Goal: Task Accomplishment & Management: Manage account settings

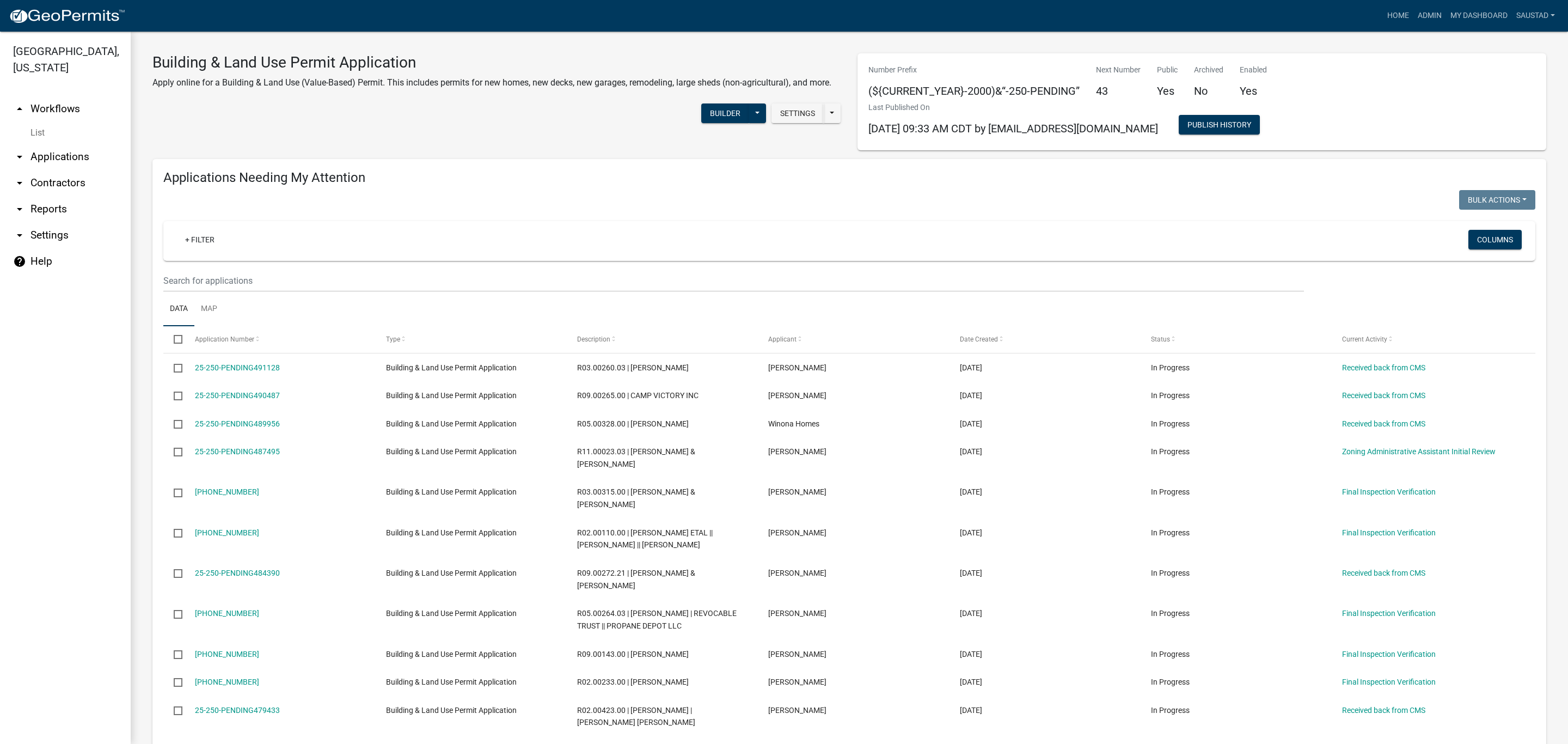
select select "3: 100"
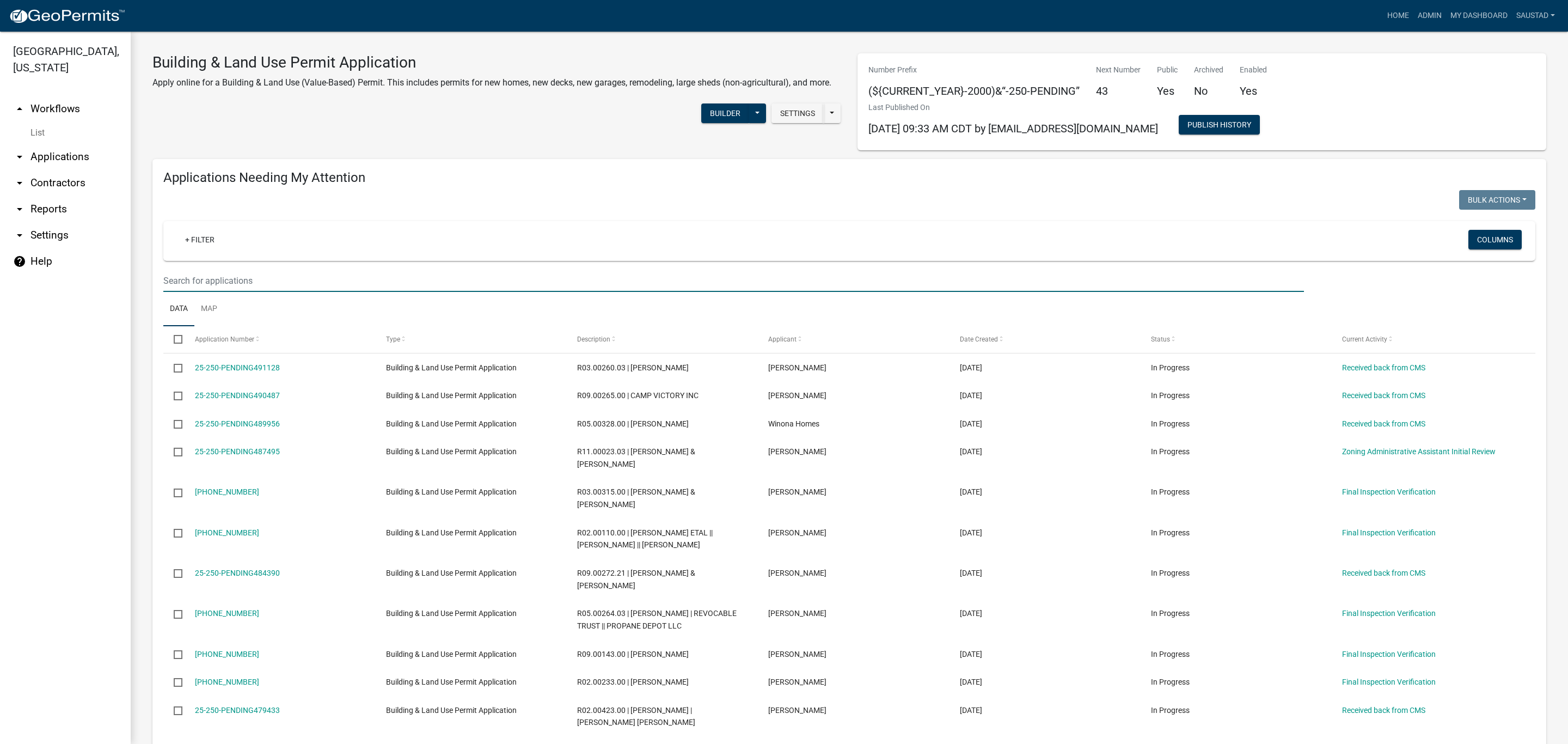
click at [357, 280] on input "text" at bounding box center [733, 281] width 1141 height 22
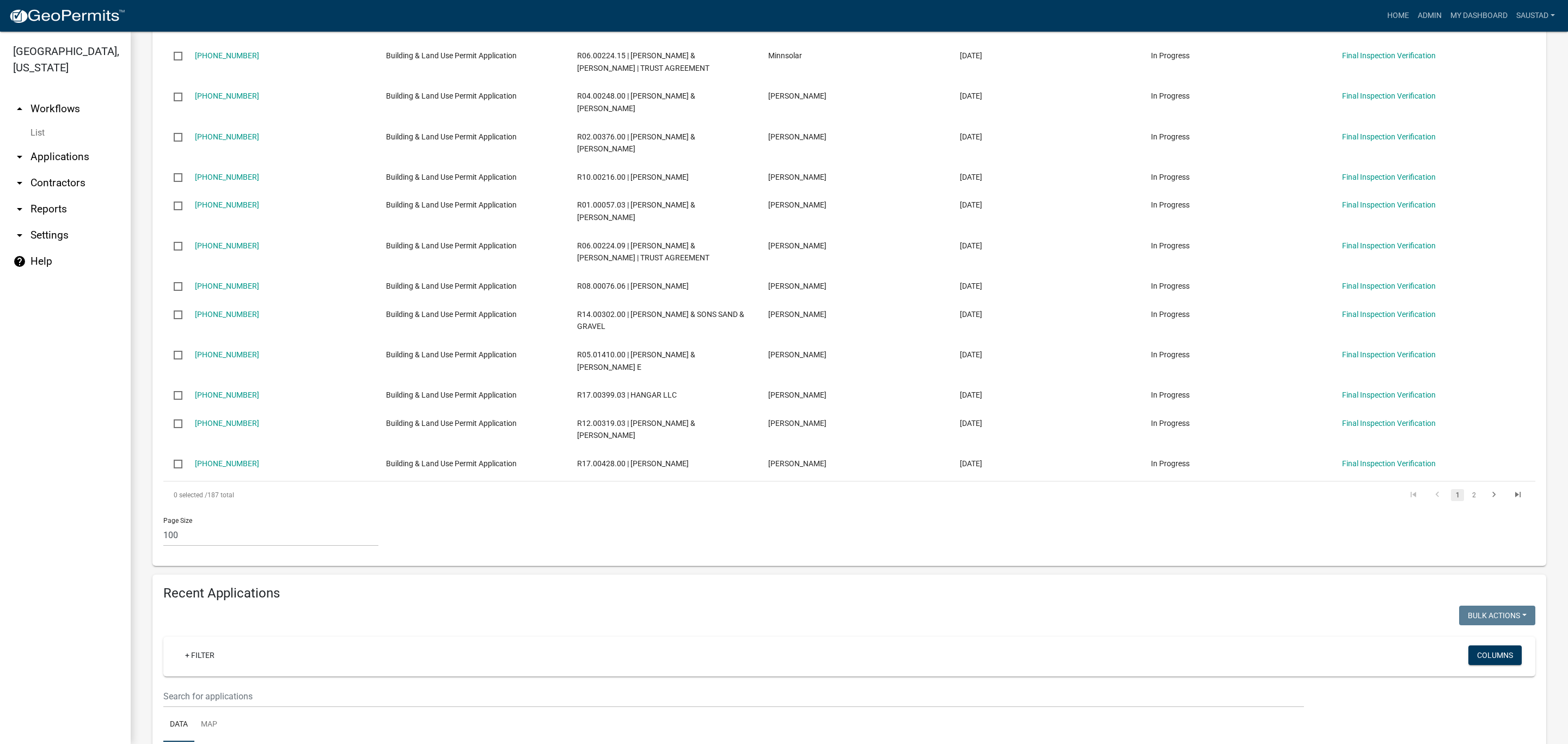
scroll to position [3593, 0]
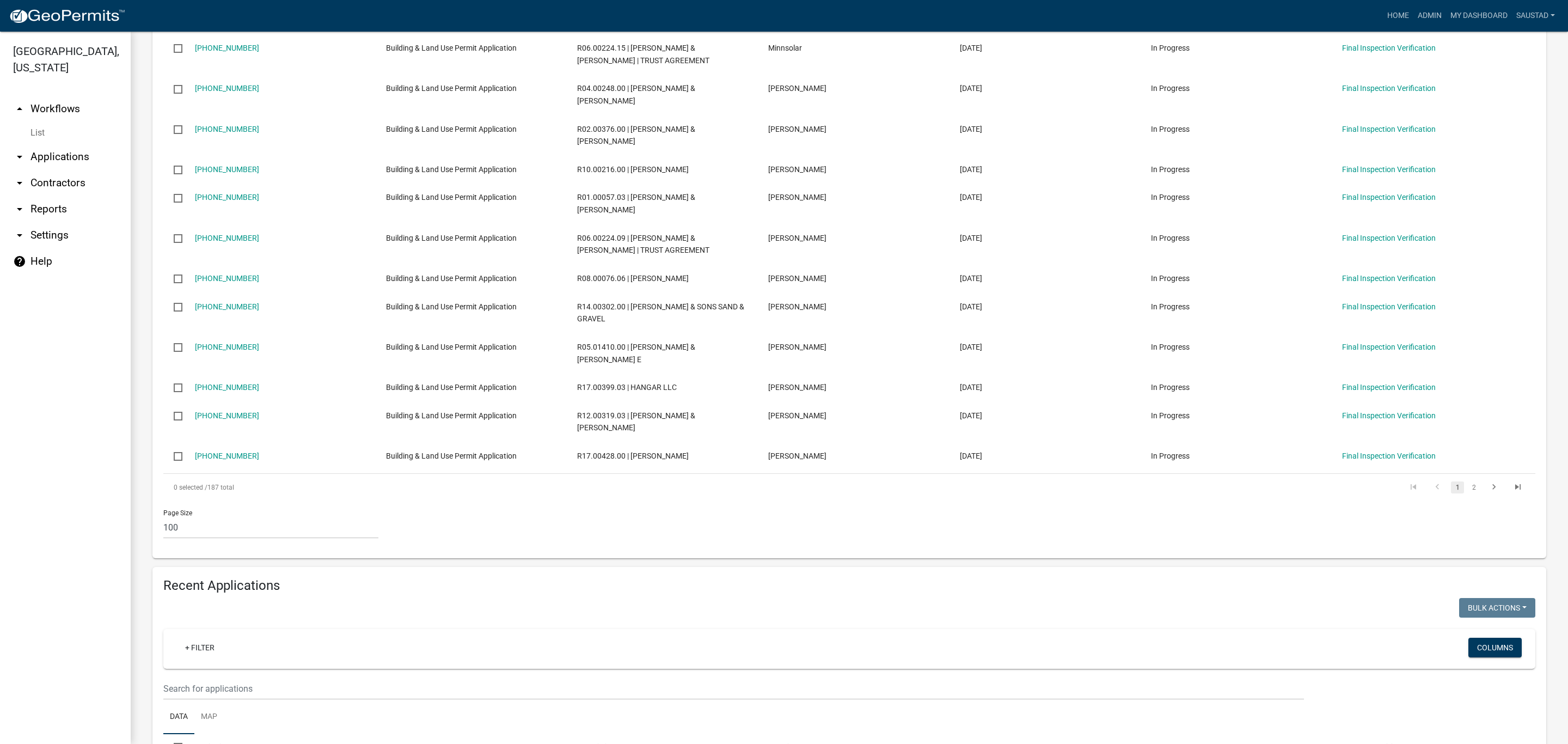
click at [894, 637] on div "+ Filter" at bounding box center [622, 649] width 908 height 22
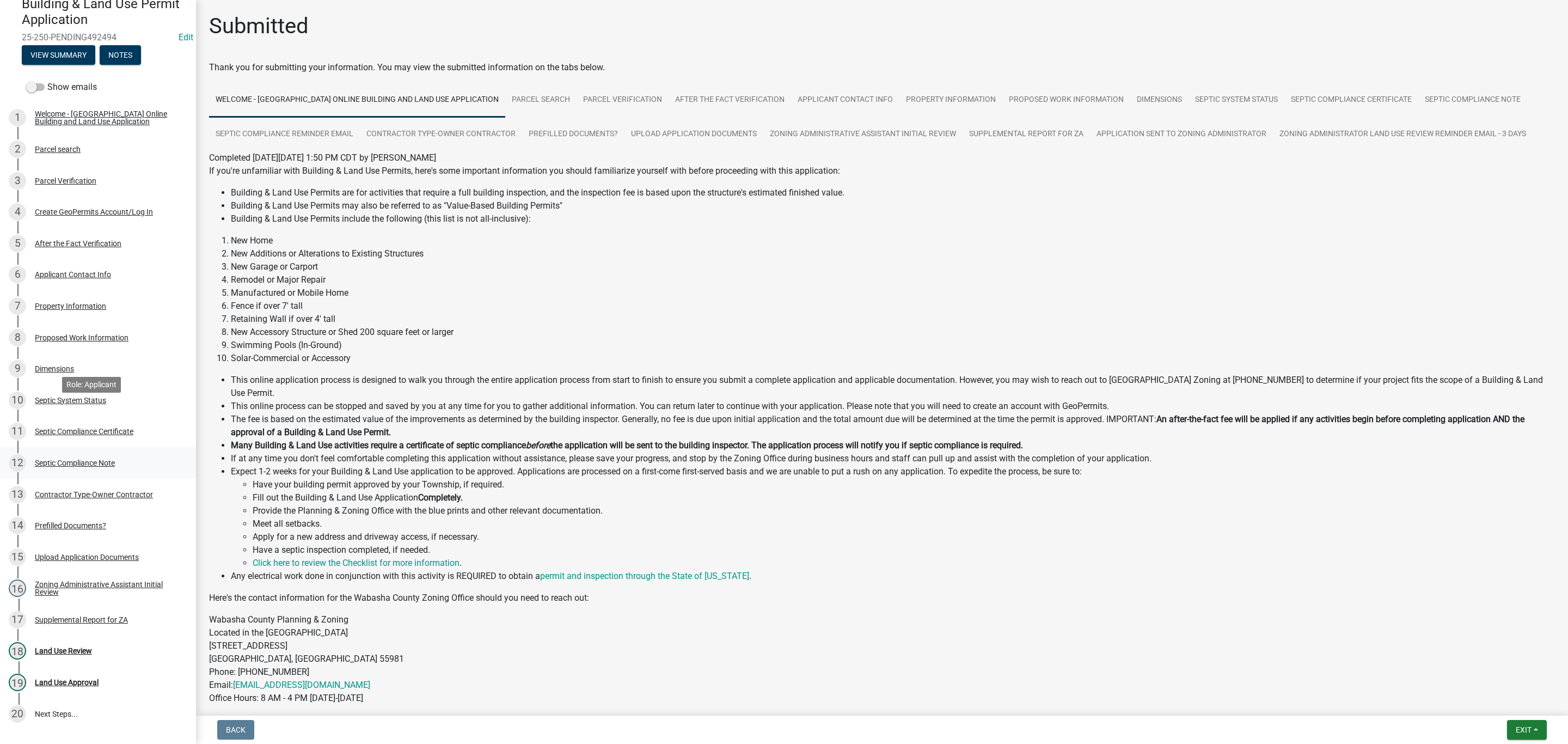
scroll to position [164, 0]
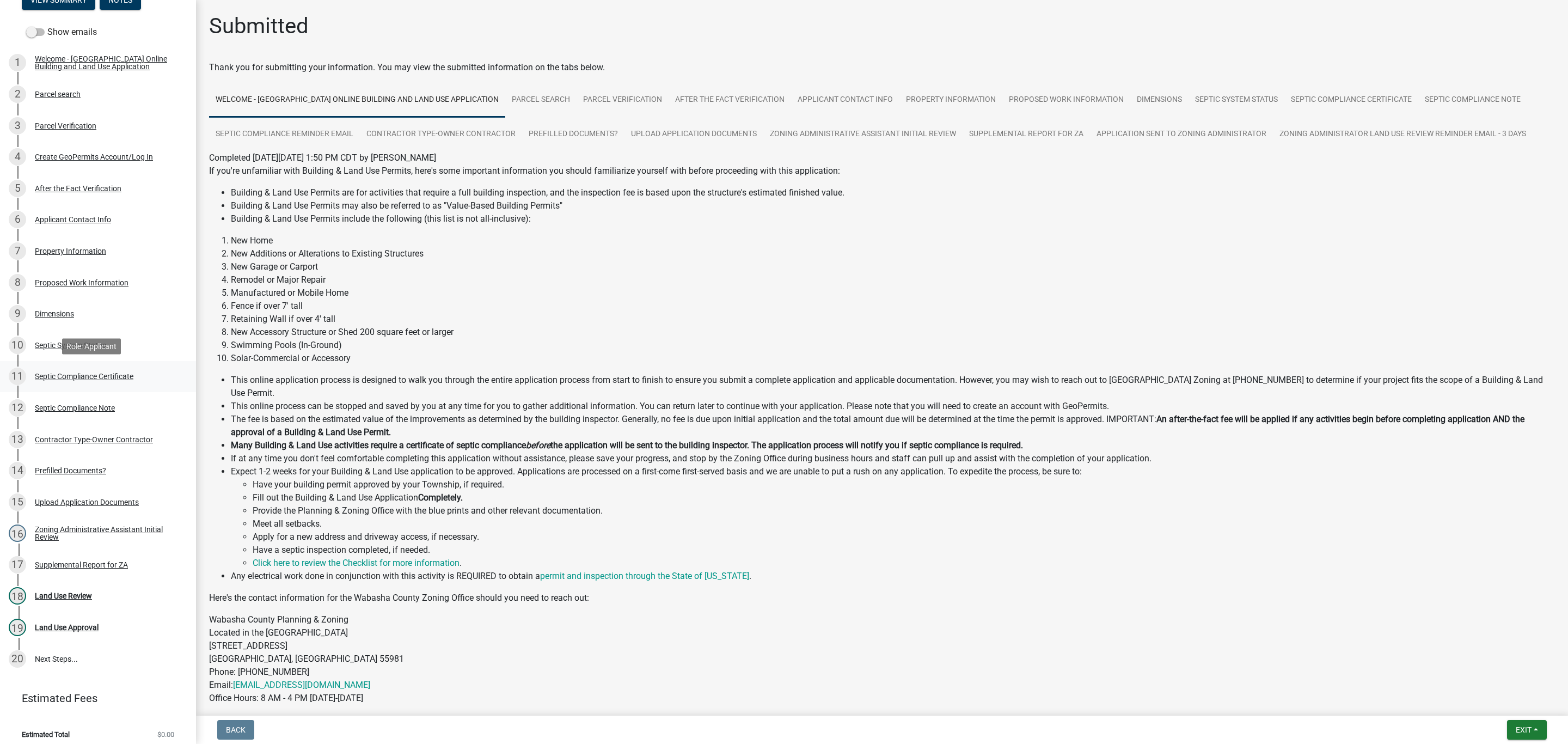
click at [79, 374] on div "Septic Compliance Certificate" at bounding box center [83, 376] width 99 height 8
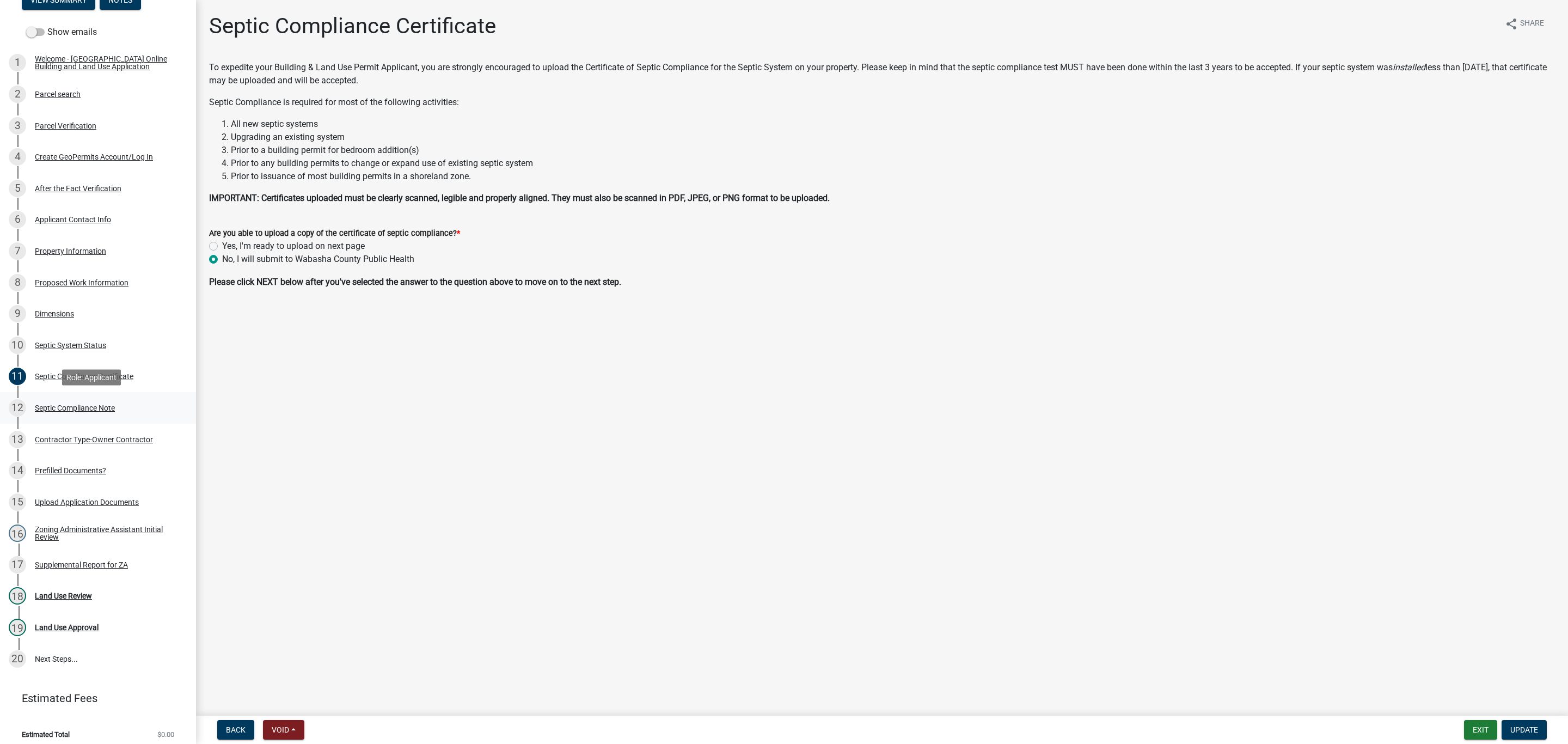
click at [77, 412] on div "12 Septic Compliance Note" at bounding box center [94, 408] width 170 height 18
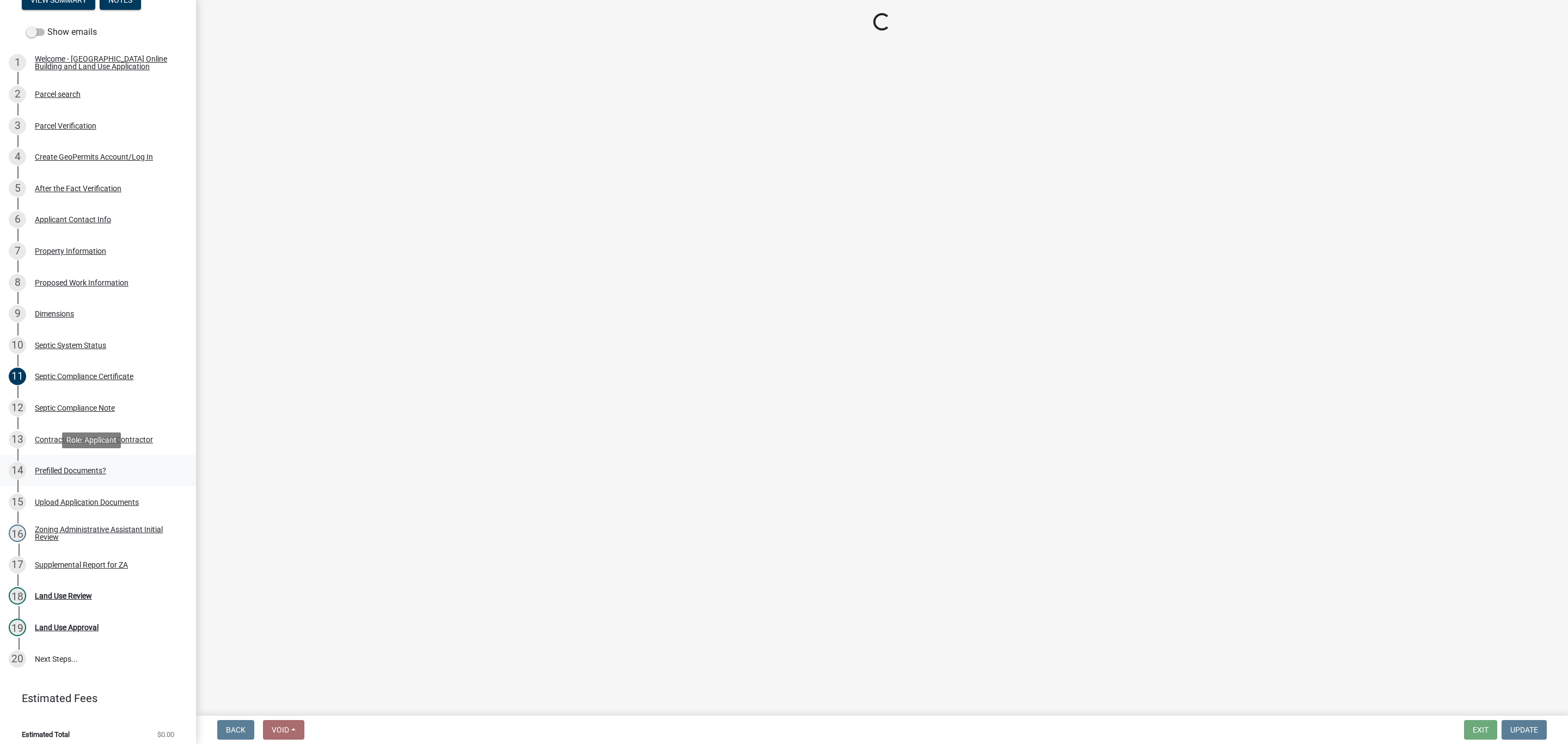
click at [77, 469] on div "Prefilled Documents?" at bounding box center [70, 471] width 71 height 8
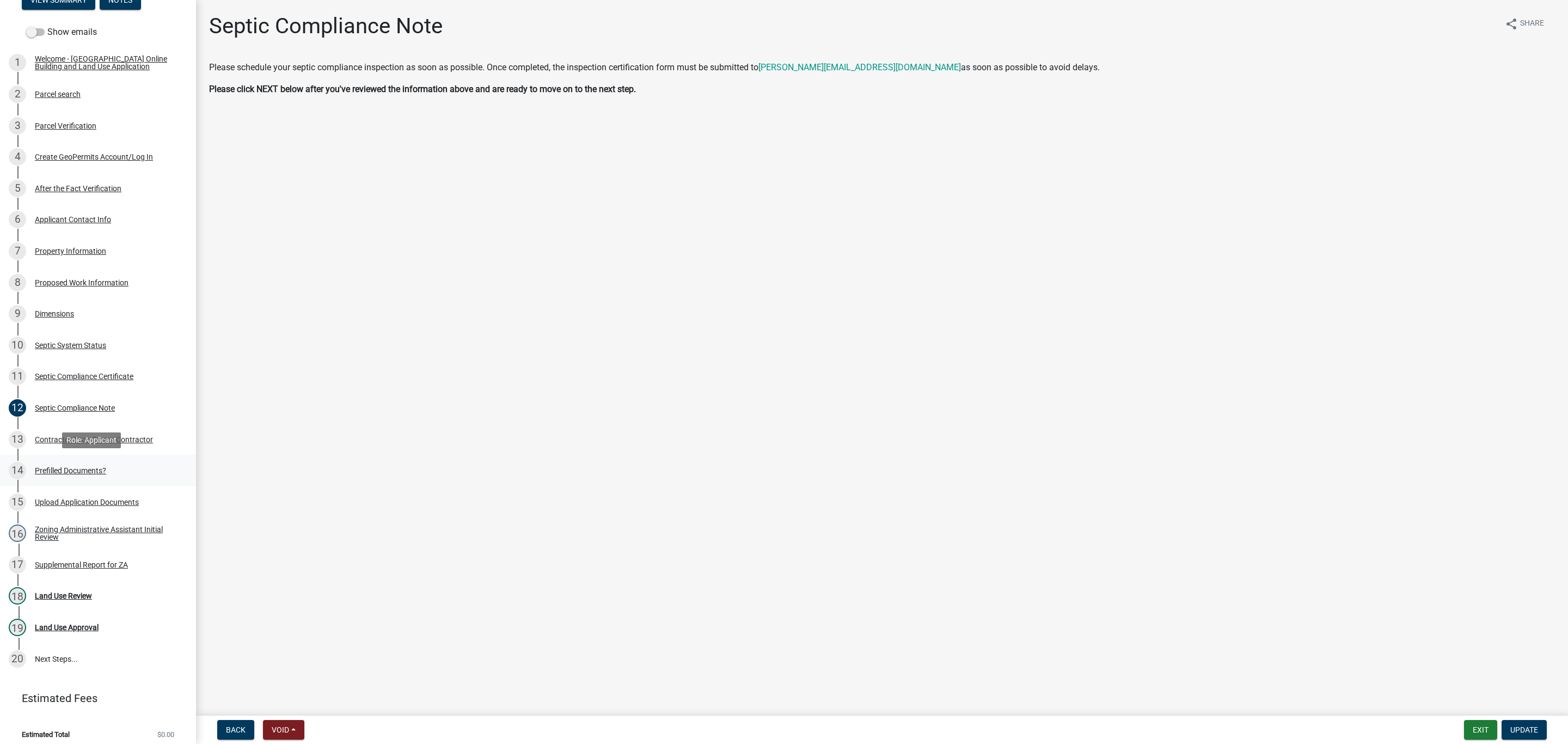
click at [84, 467] on div "Prefilled Documents?" at bounding box center [70, 471] width 71 height 8
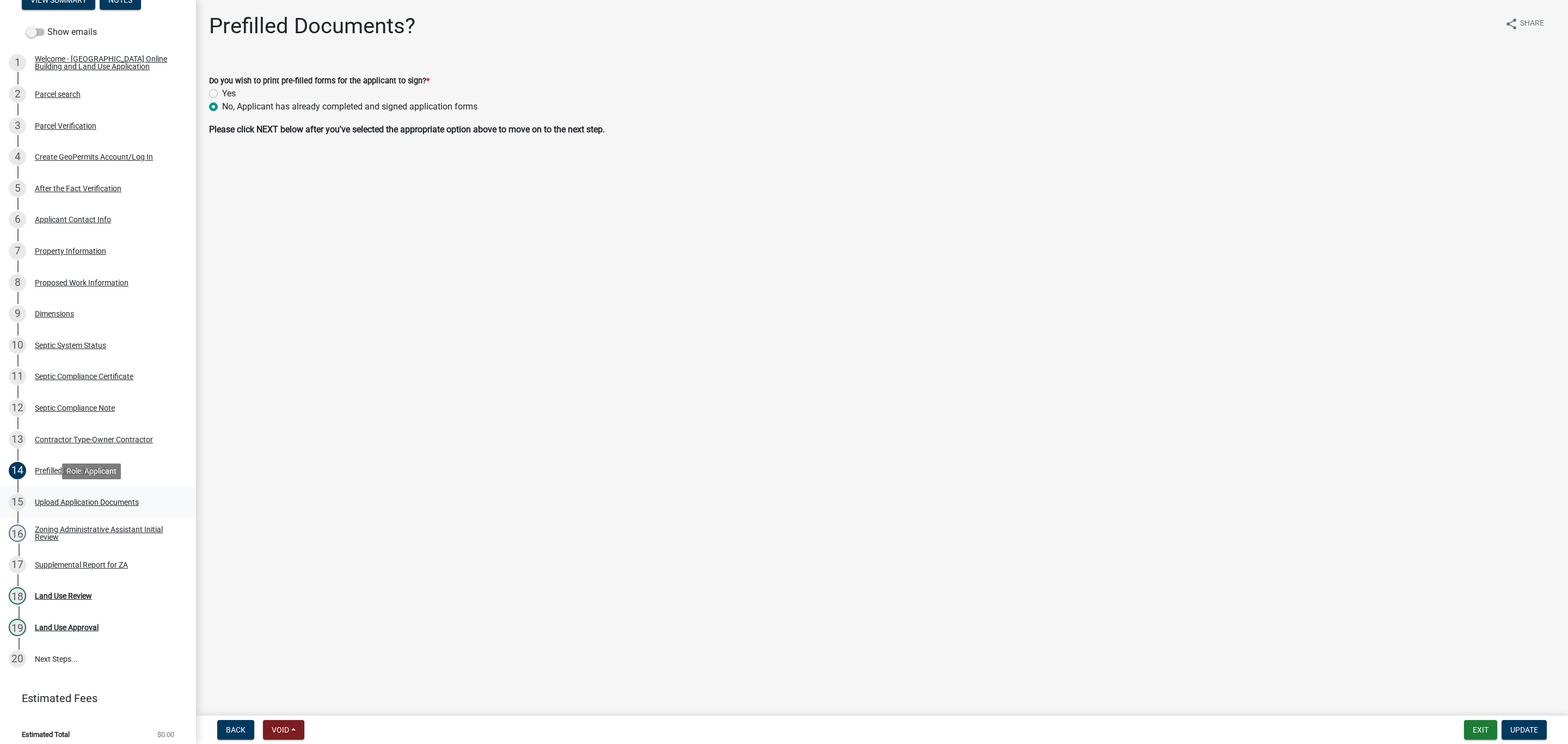
click at [84, 503] on div "Upload Application Documents" at bounding box center [87, 502] width 104 height 8
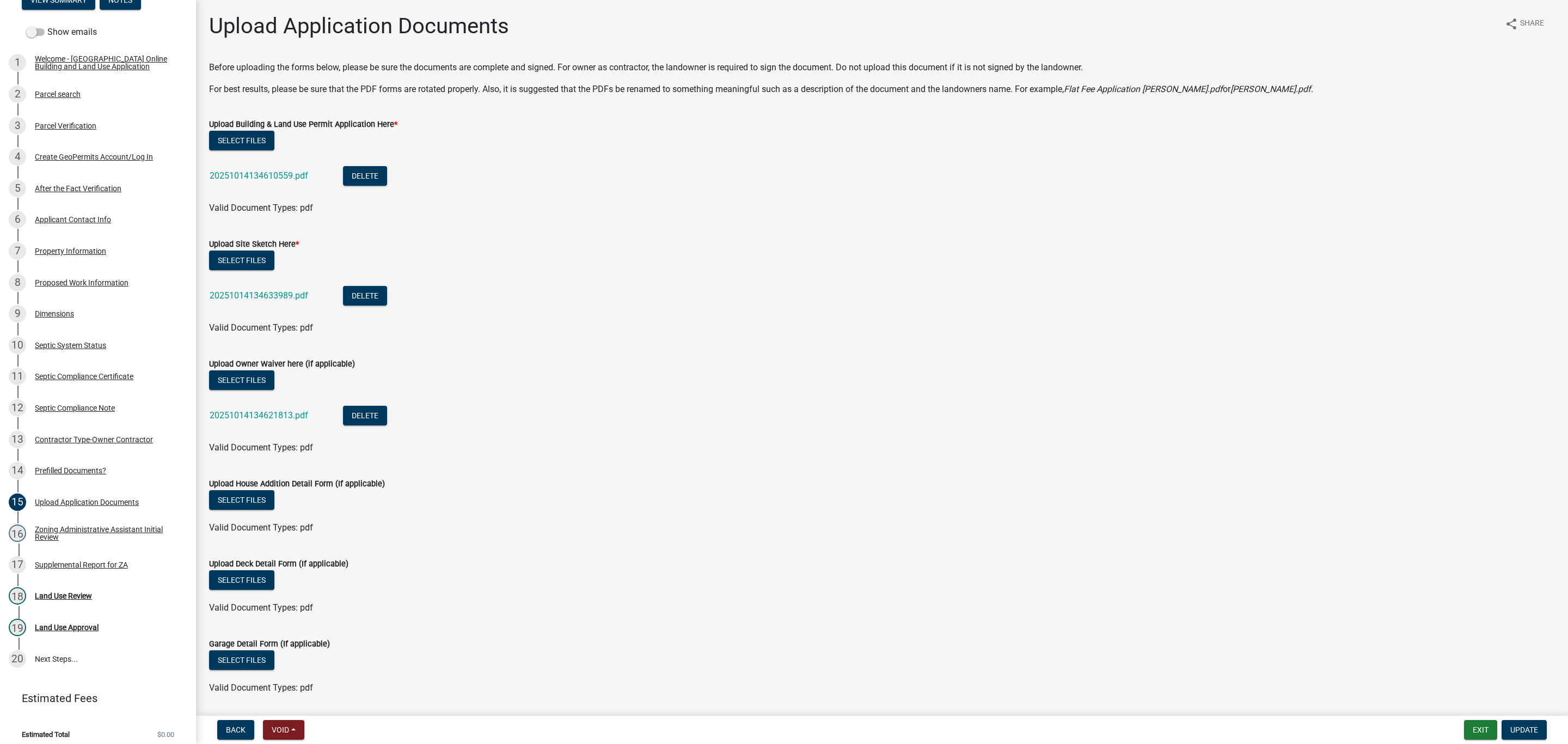
click at [360, 189] on li "20251014134610559.pdf Delete" at bounding box center [882, 177] width 1346 height 40
click at [365, 179] on button "Delete" at bounding box center [365, 176] width 44 height 19
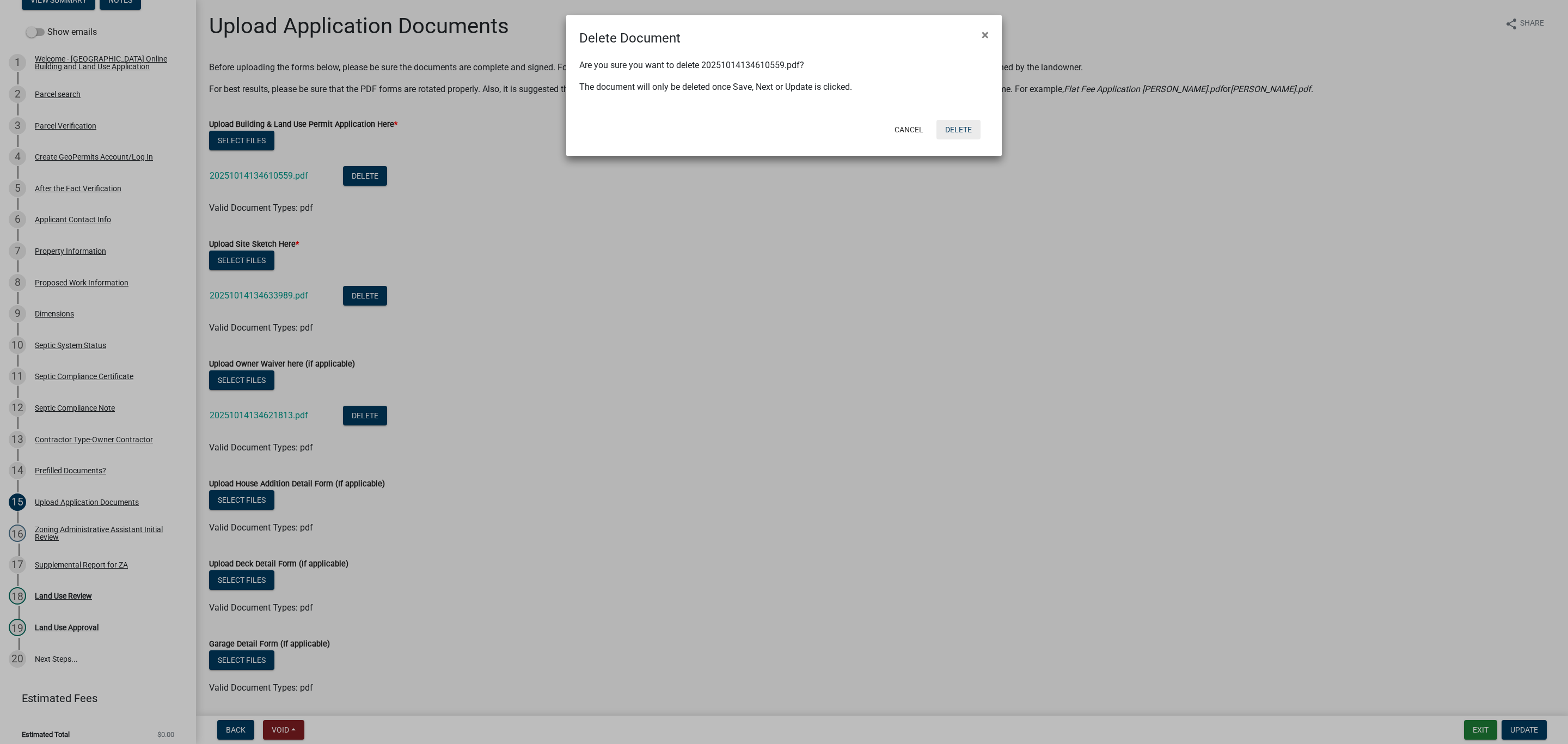
click at [964, 127] on button "Delete" at bounding box center [958, 129] width 44 height 19
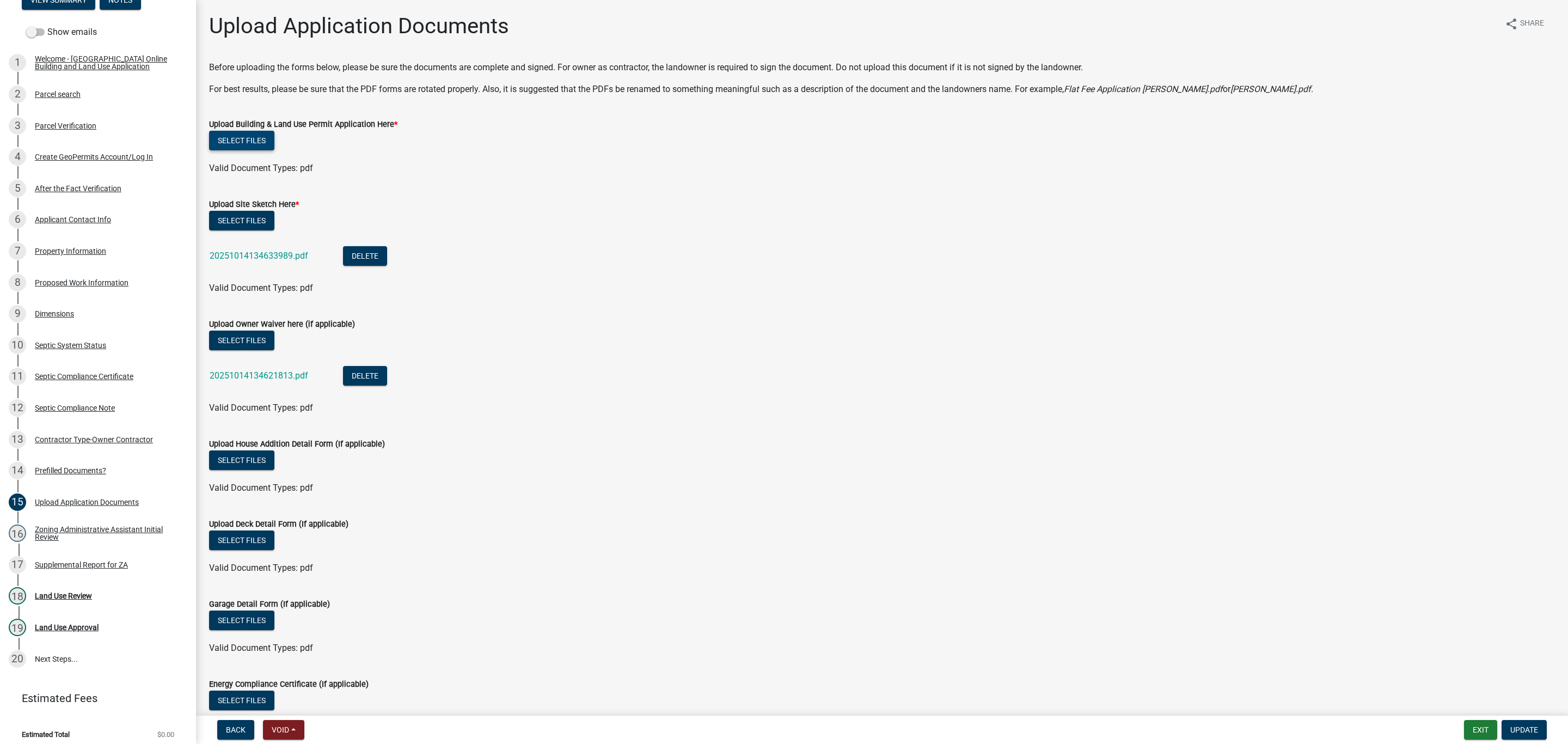
click at [240, 143] on button "Select files" at bounding box center [241, 140] width 65 height 19
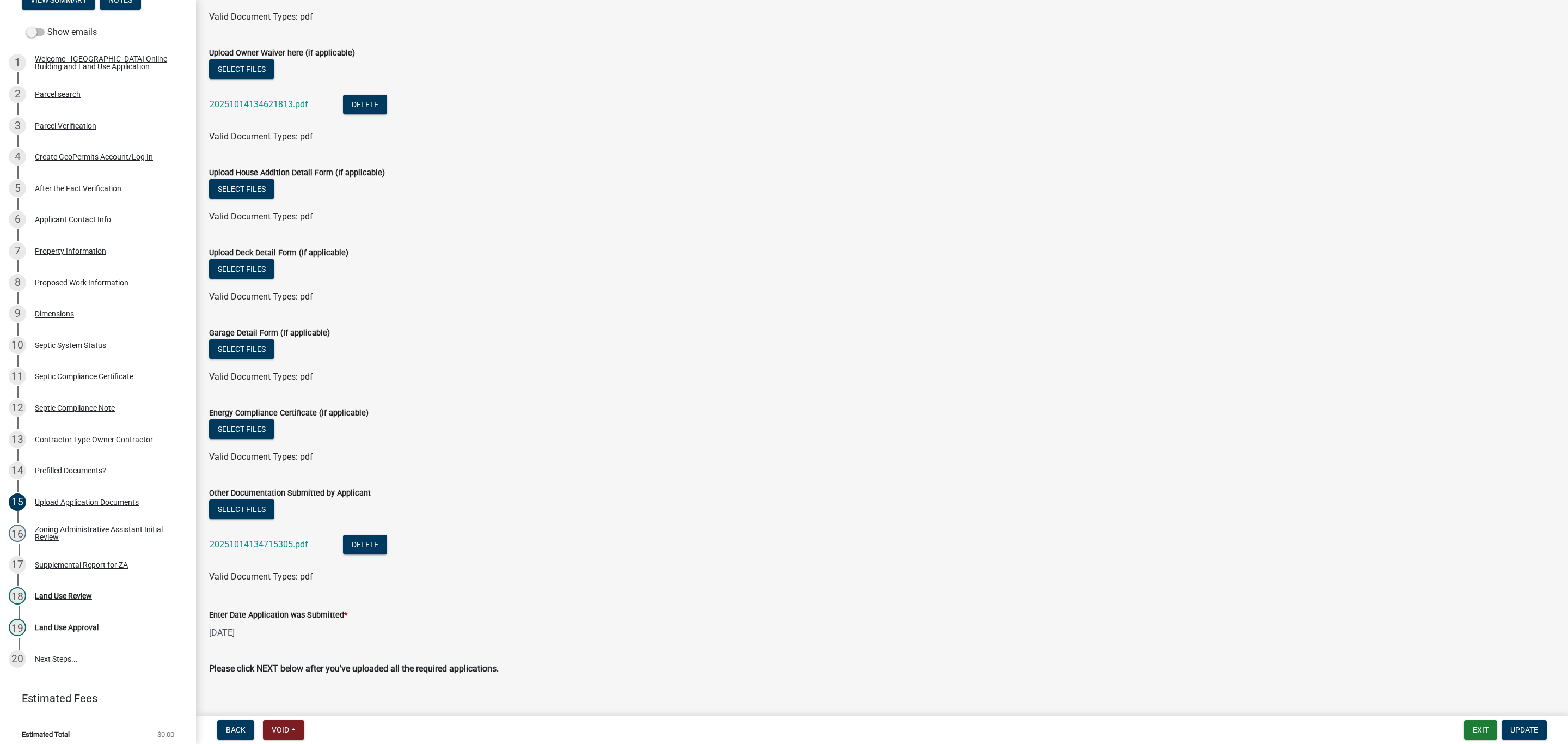
scroll to position [326, 0]
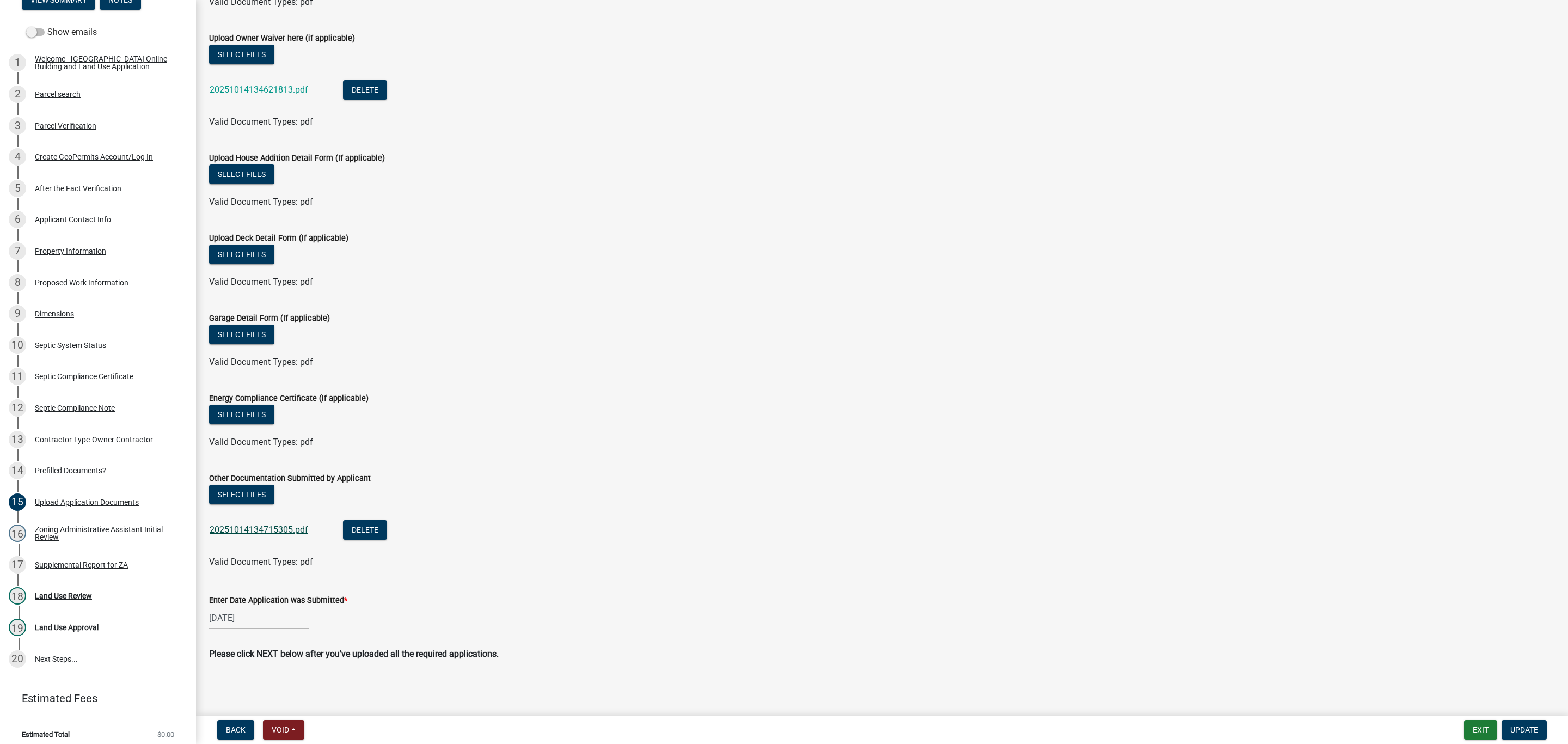
click at [288, 529] on link "20251014134715305.pdf" at bounding box center [258, 529] width 99 height 10
click at [281, 531] on link "20251014134715305.pdf" at bounding box center [258, 529] width 99 height 10
click at [250, 499] on button "Select files" at bounding box center [241, 494] width 65 height 19
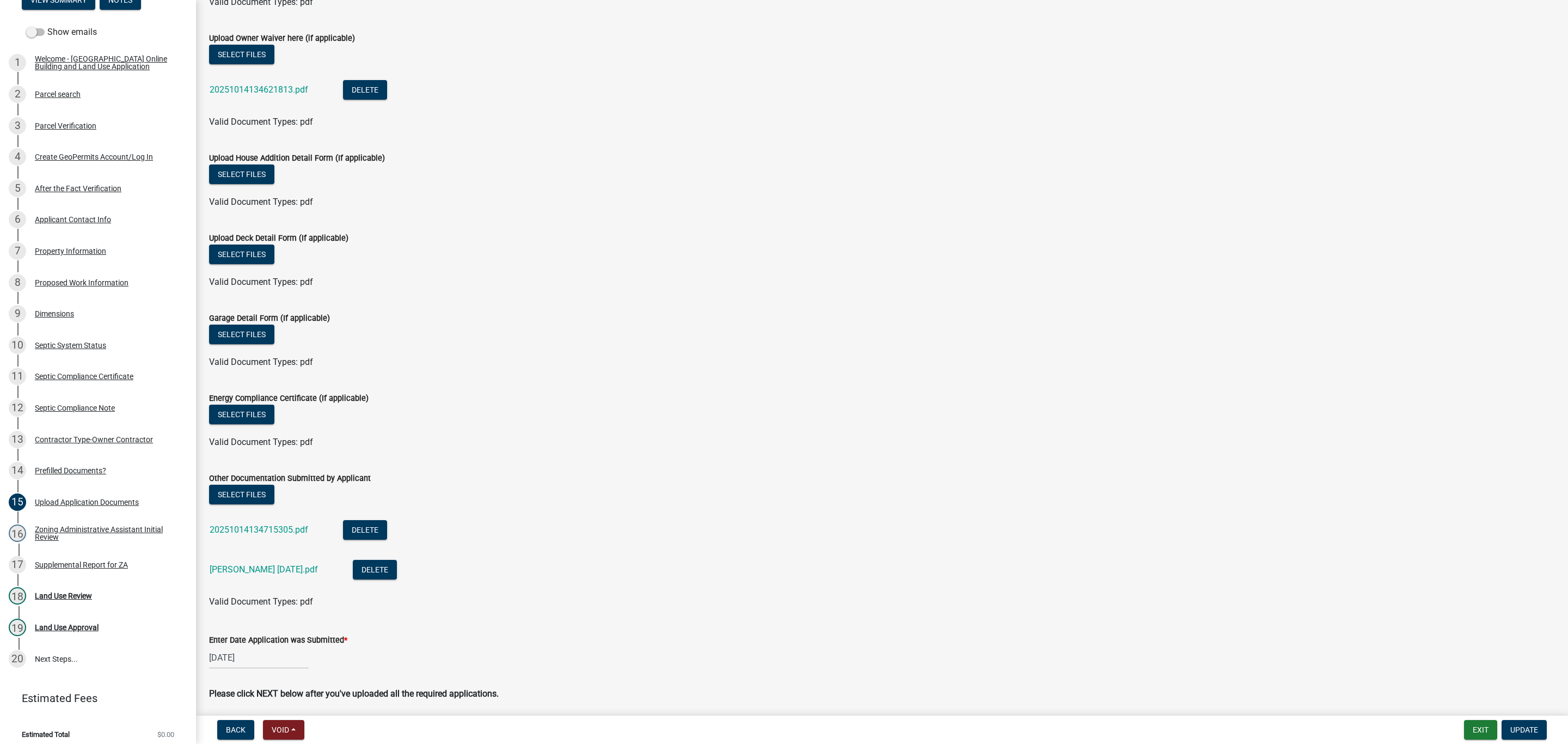
click at [240, 653] on div "[DATE]" at bounding box center [259, 657] width 99 height 22
select select "10"
click at [253, 580] on div "15" at bounding box center [255, 582] width 18 height 18
type input "[DATE]"
click at [606, 638] on div "Enter Date Application was Submitted *" at bounding box center [882, 640] width 1346 height 13
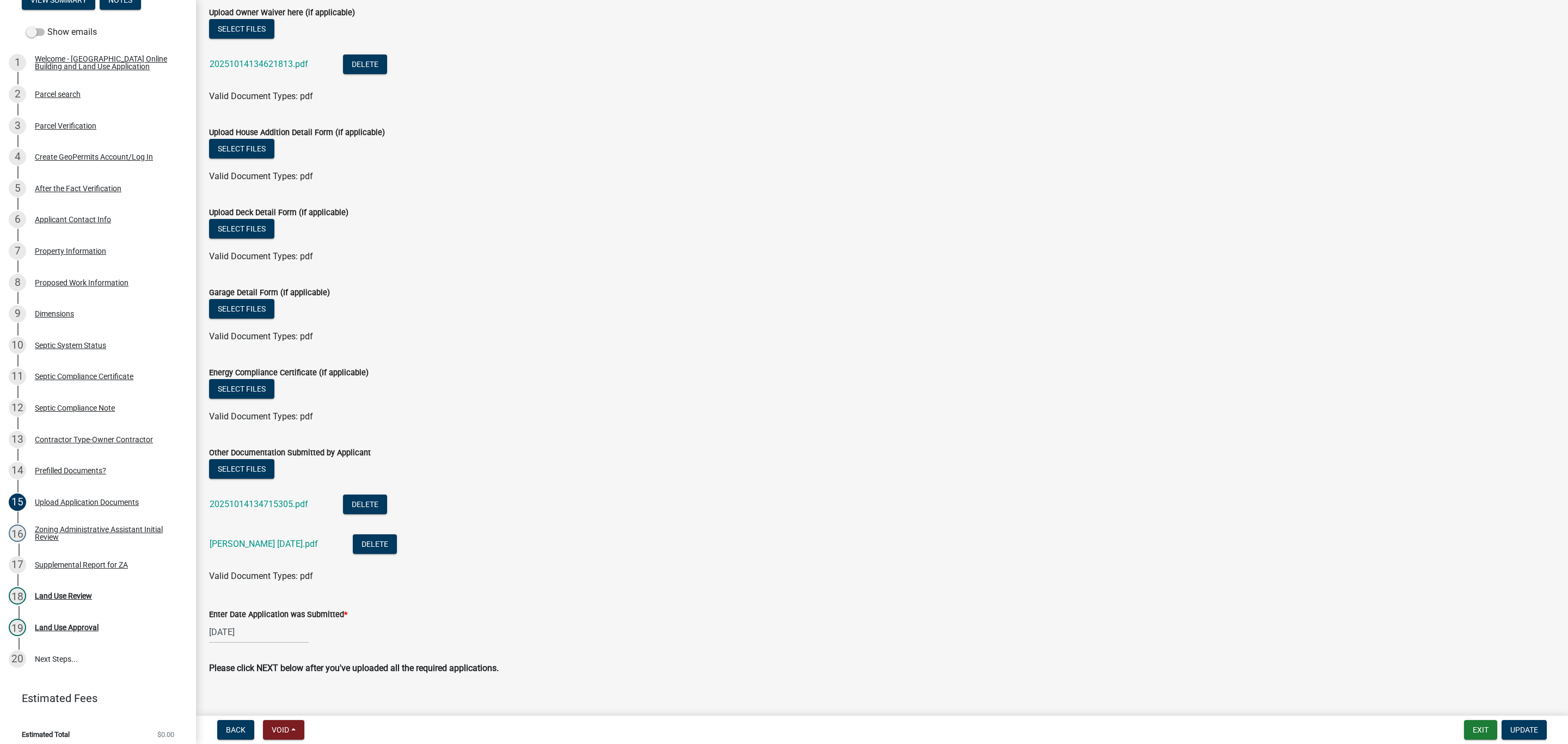
scroll to position [365, 0]
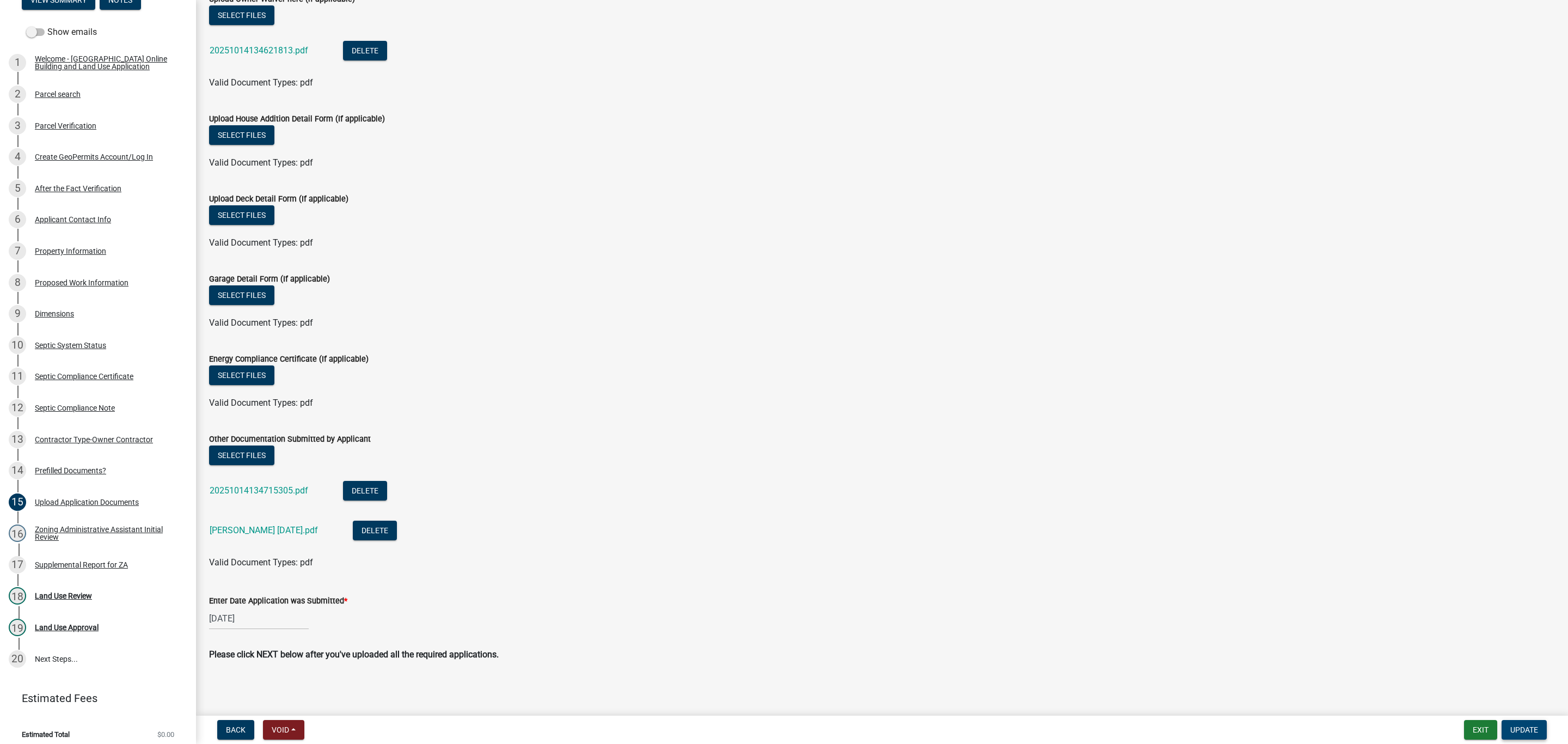
click at [1529, 730] on span "Update" at bounding box center [1524, 729] width 28 height 9
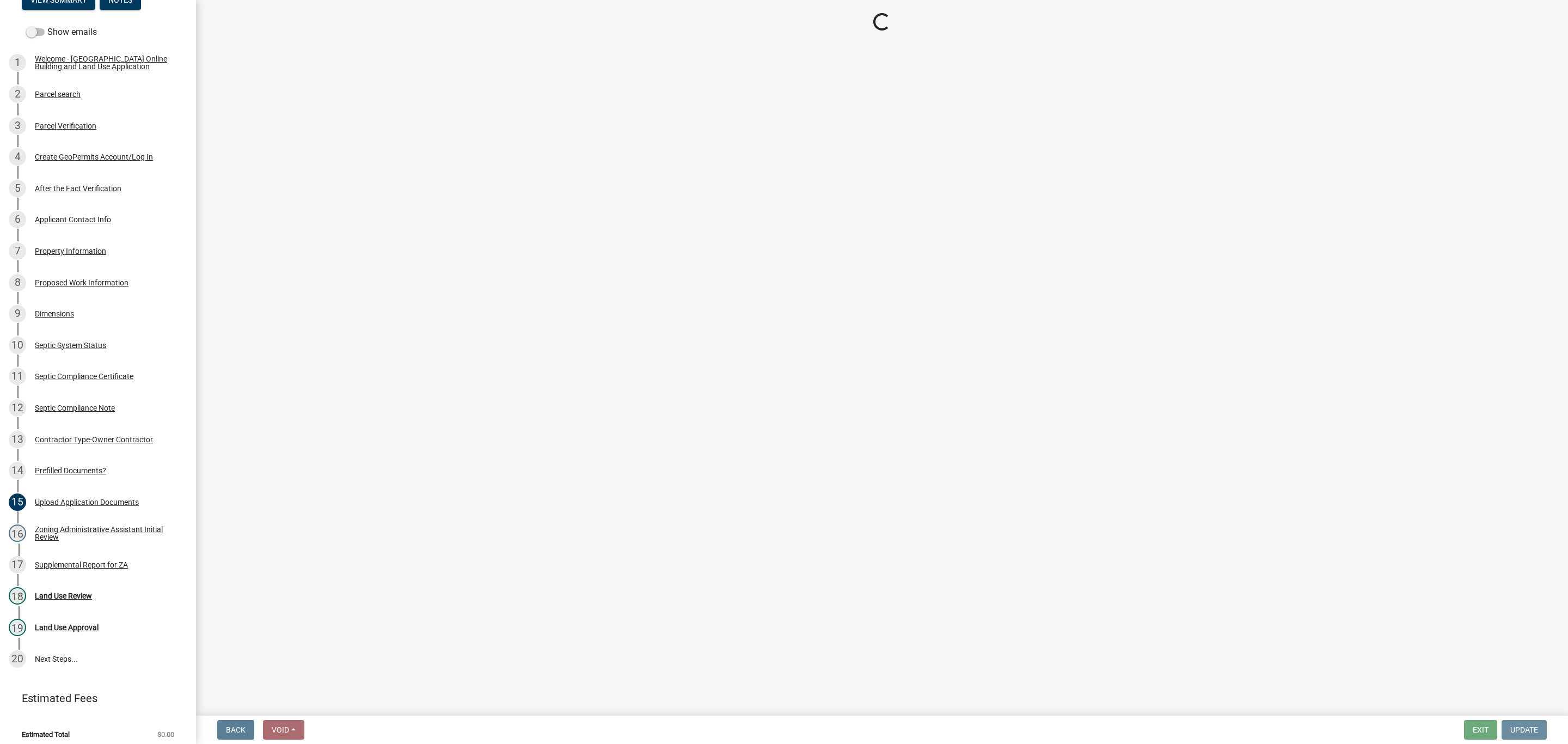
scroll to position [0, 0]
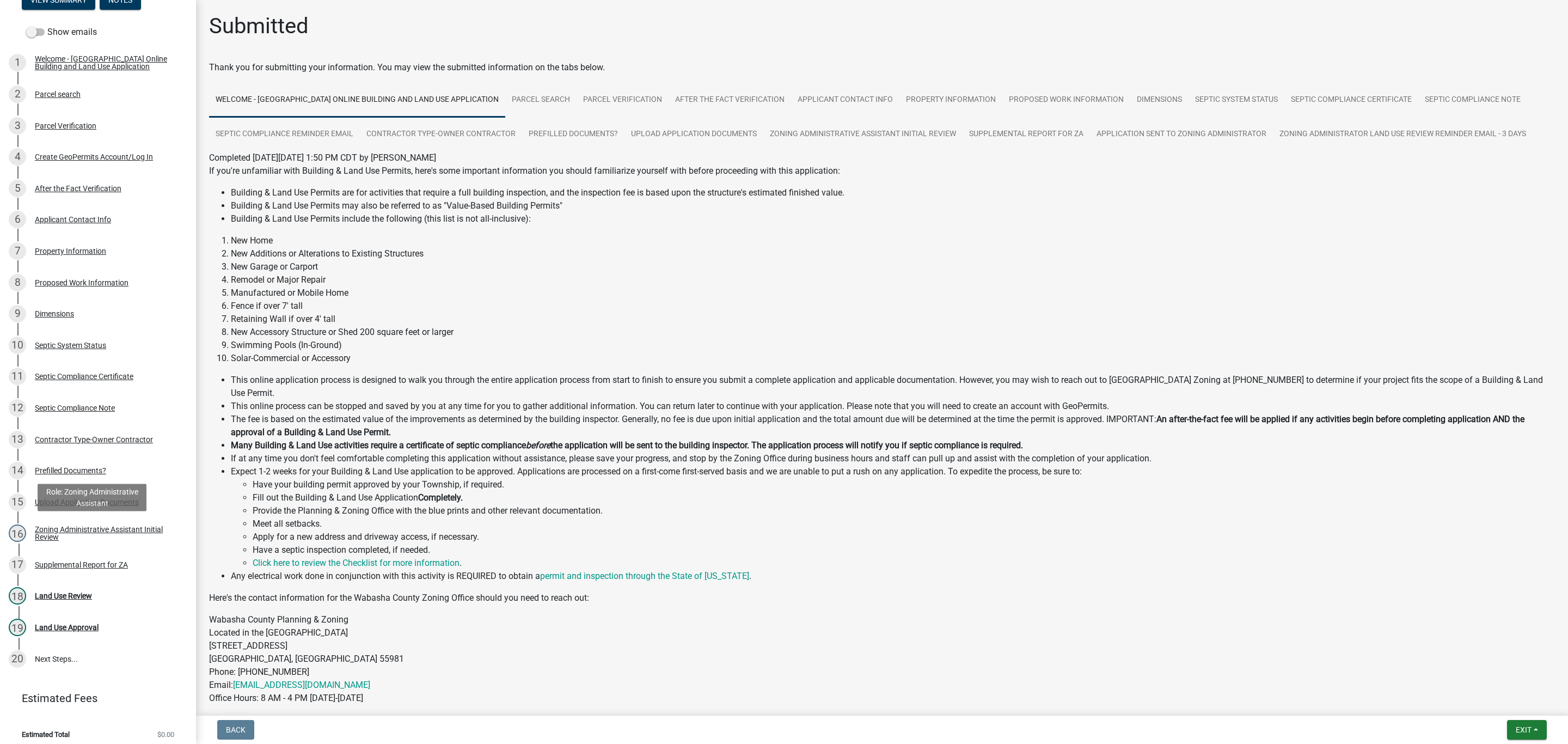
click at [100, 526] on div "Zoning Administrative Assistant Initial Review" at bounding box center [106, 532] width 143 height 15
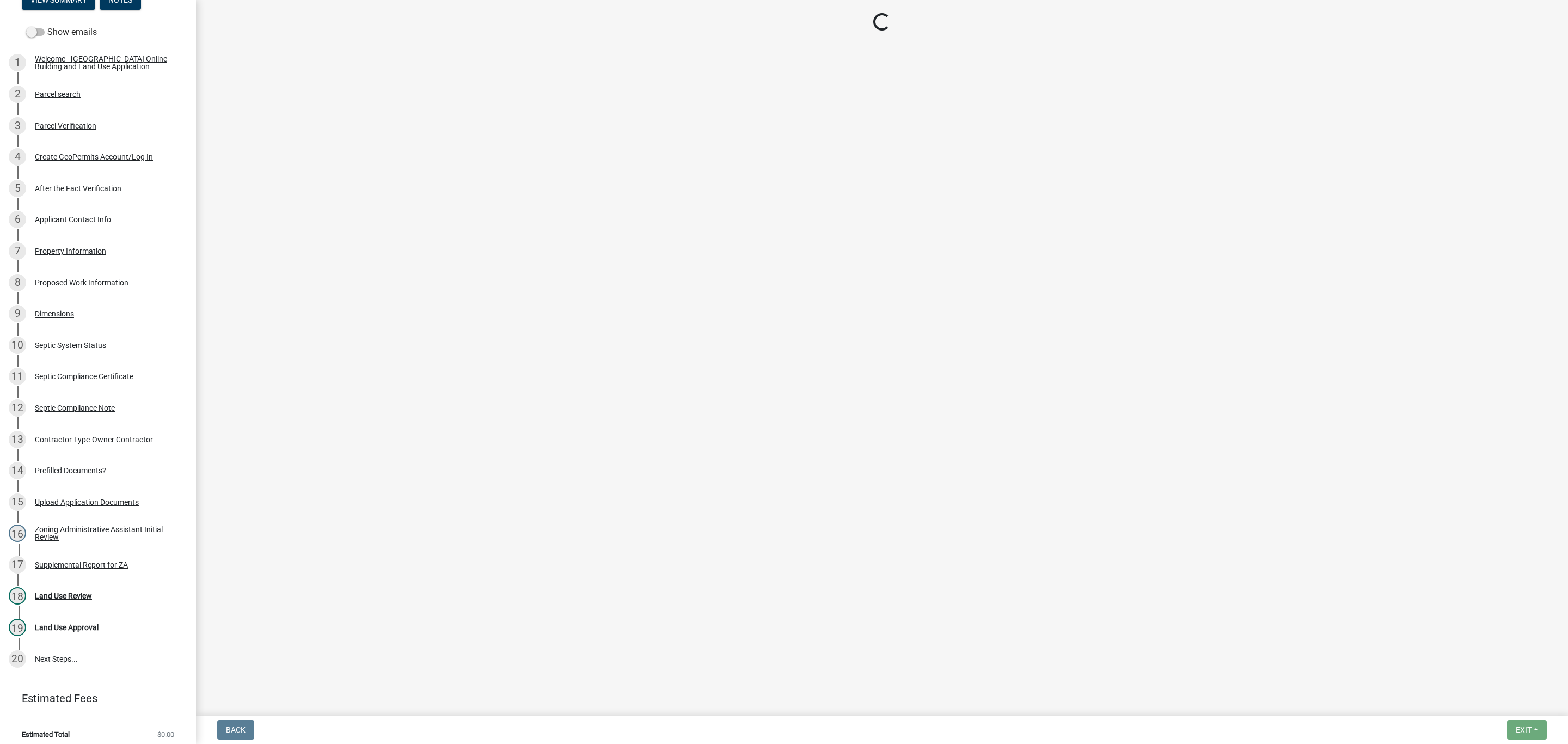
select select "d28b9a1b-667d-4cbd-98a3-080b17041148"
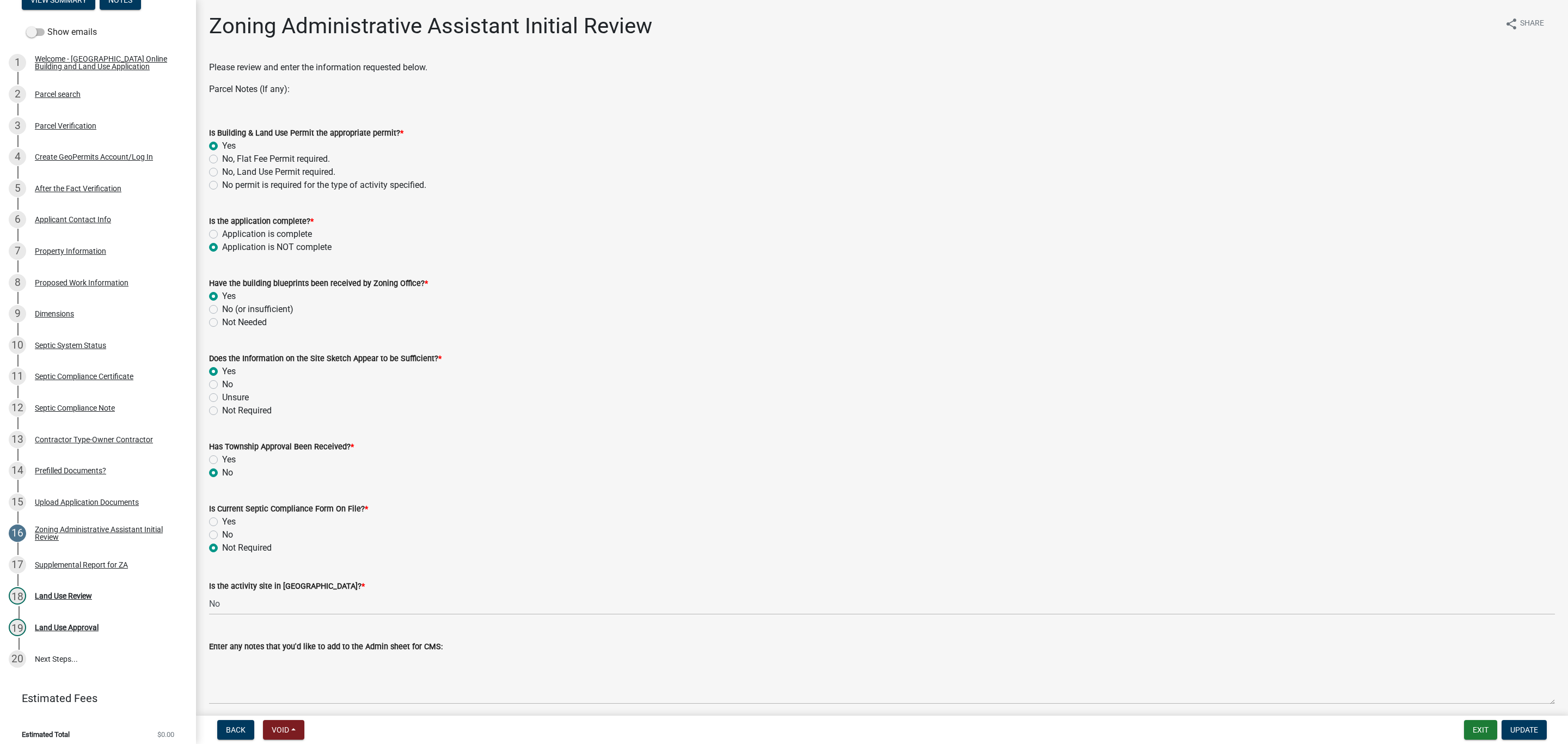
click at [222, 232] on label "Application is complete" at bounding box center [267, 234] width 90 height 13
click at [222, 232] on input "Application is complete" at bounding box center [225, 231] width 7 height 7
radio input "true"
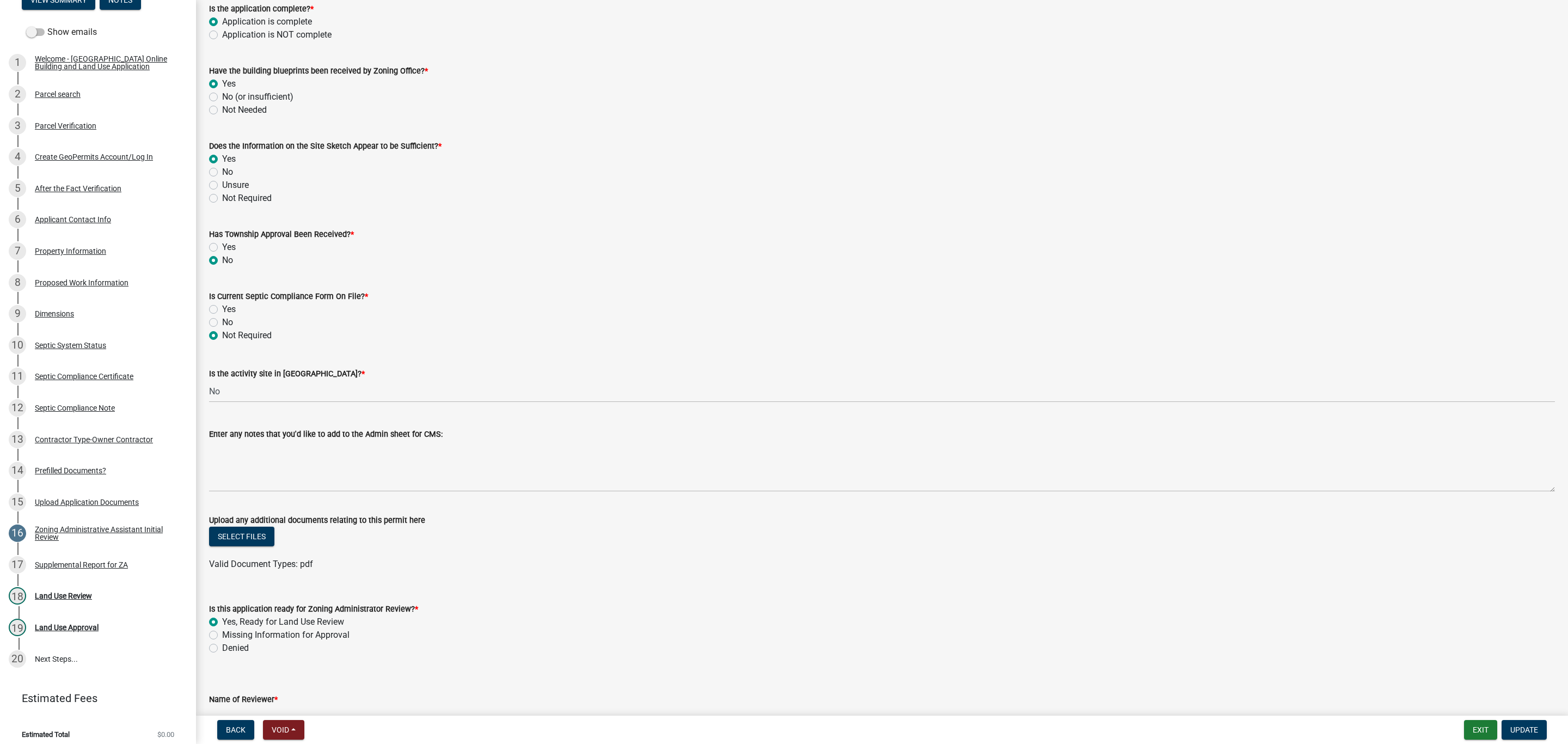
scroll to position [245, 0]
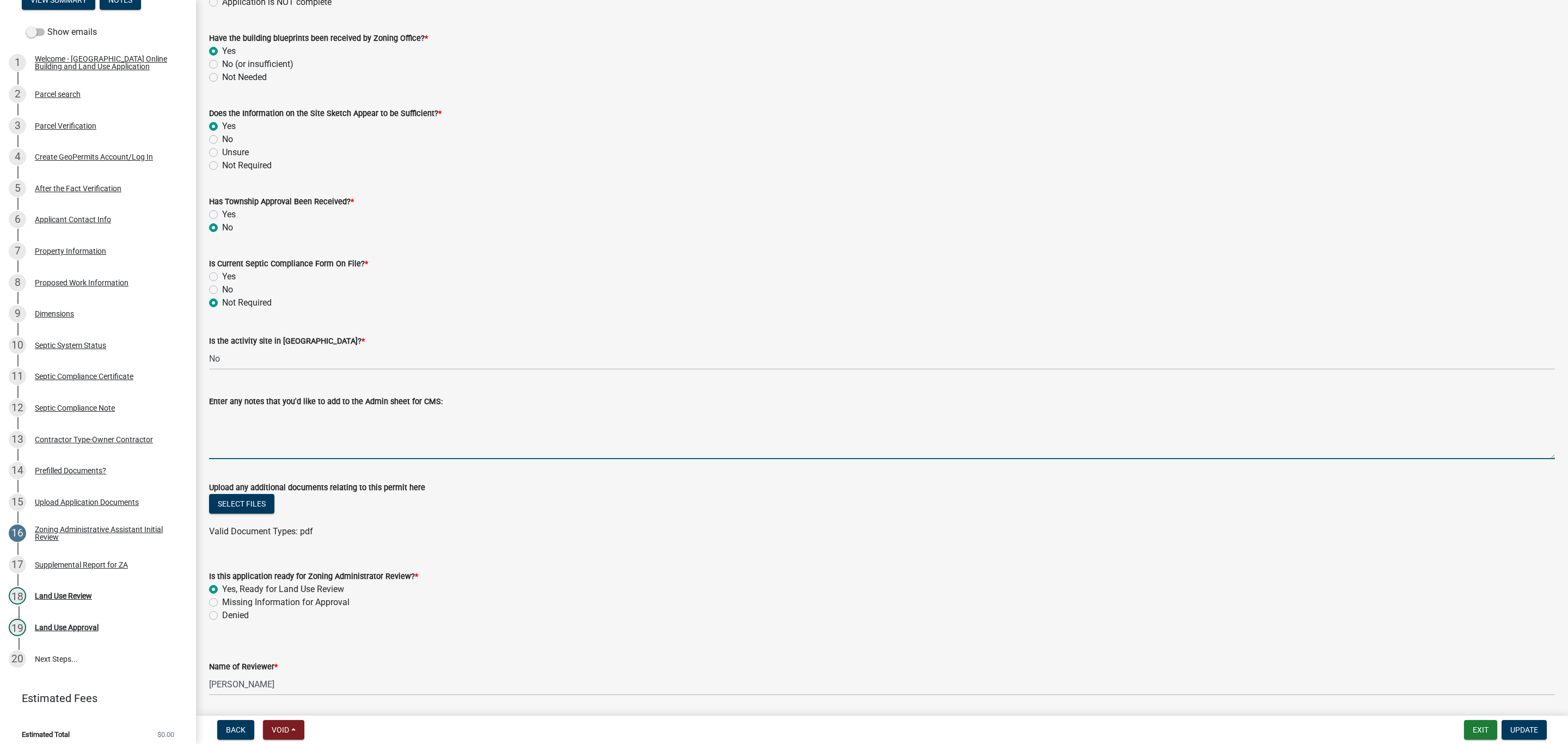
click at [230, 445] on textarea "Enter any notes that you'd like to add to the Admin sheet for CMS:" at bounding box center [882, 434] width 1346 height 51
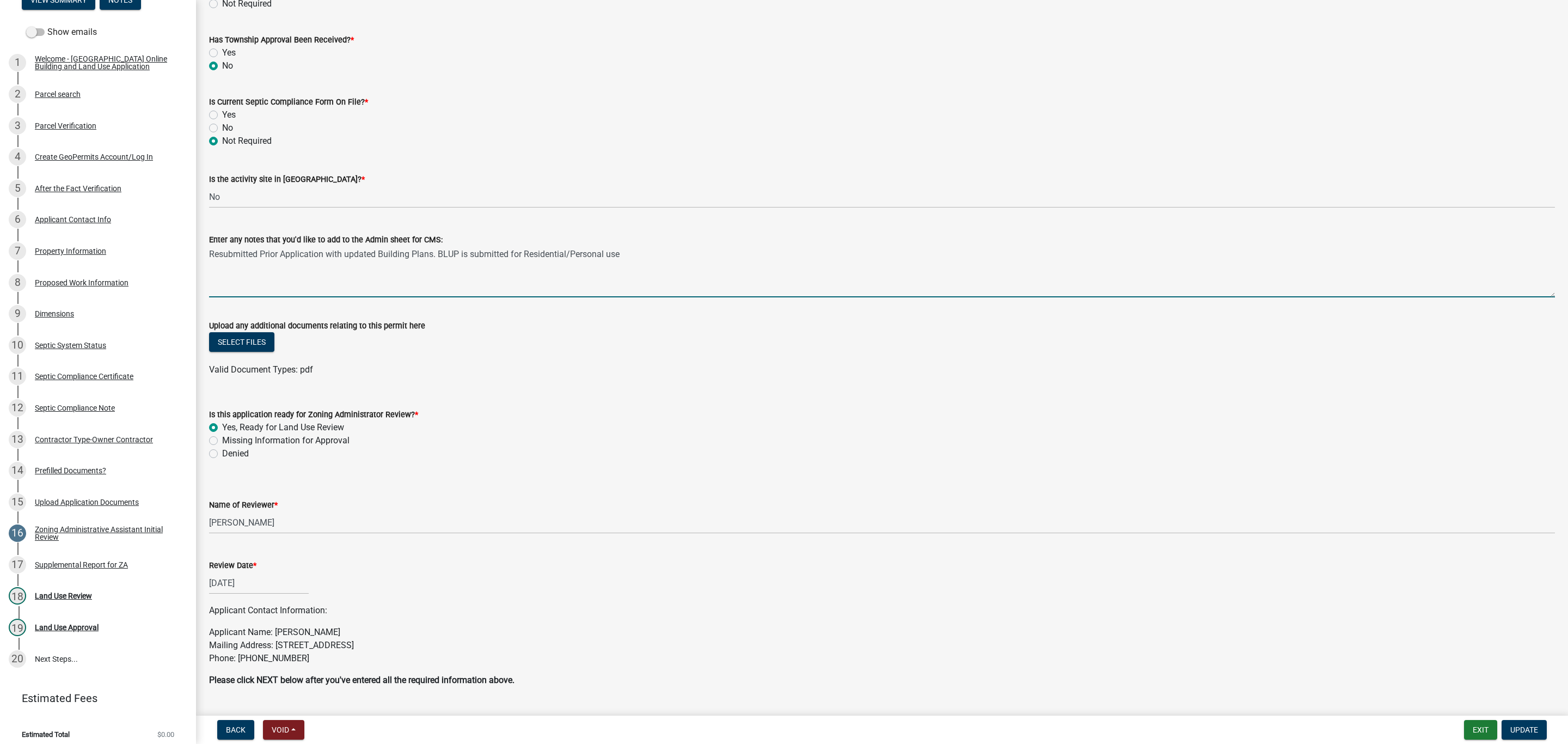
scroll to position [442, 0]
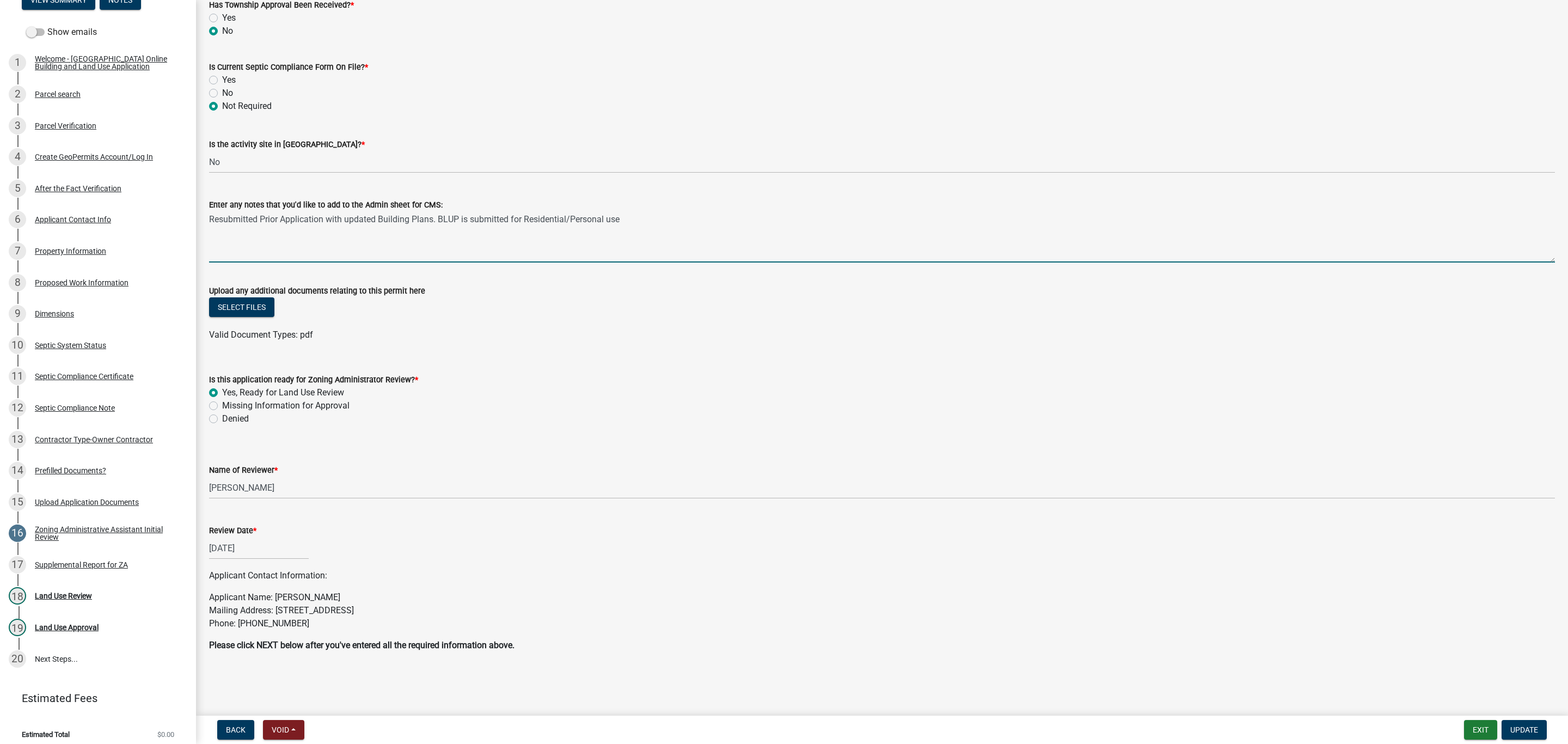
type textarea "Resubmitted Prior Application with updated Building Plans. BLUP is submitted fo…"
click at [240, 548] on div "[DATE]" at bounding box center [259, 548] width 99 height 22
select select "10"
select select "2025"
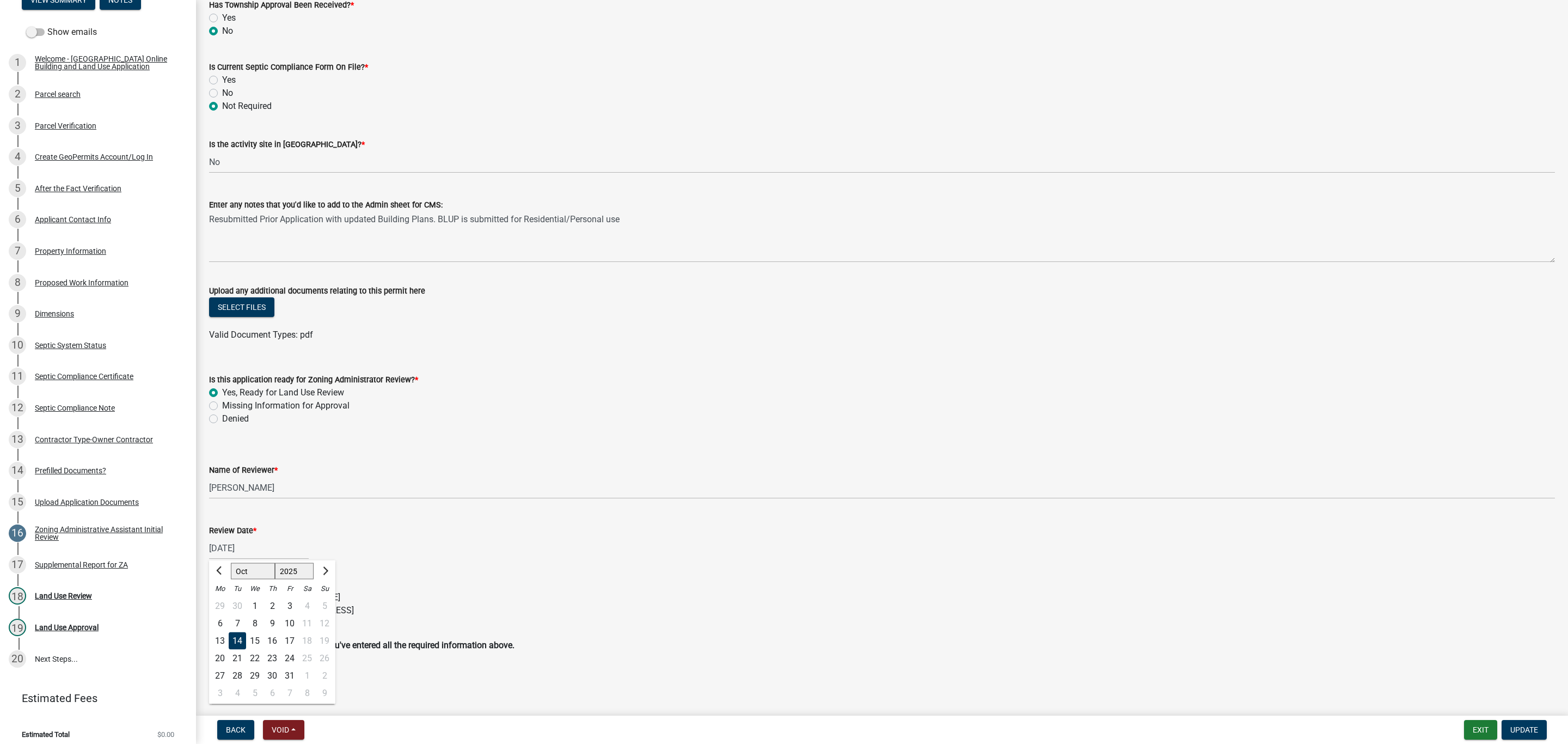
click at [261, 633] on div "15" at bounding box center [255, 641] width 18 height 18
type input "[DATE]"
click at [1520, 729] on span "Update" at bounding box center [1524, 729] width 28 height 9
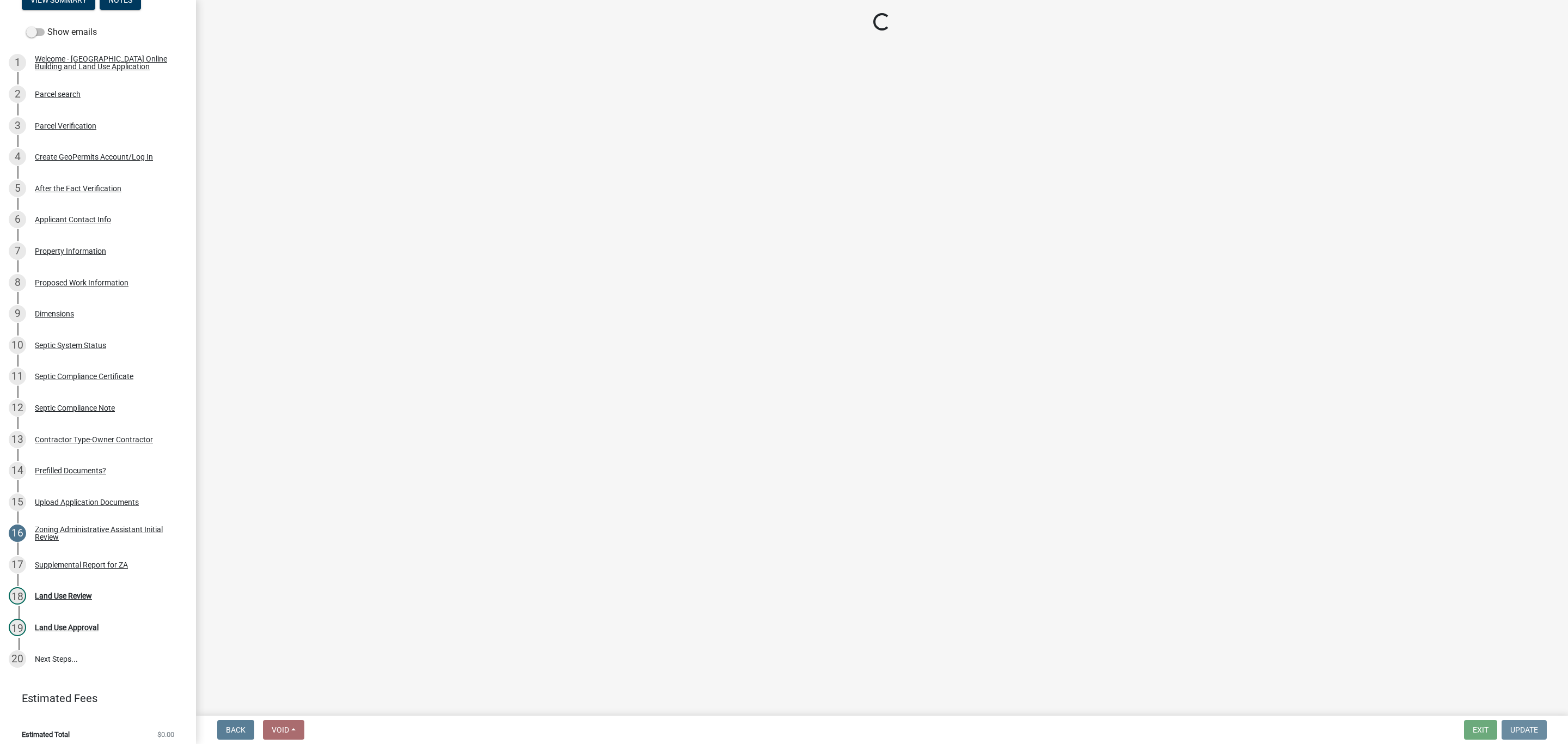
scroll to position [0, 0]
